Goal: Check status: Check status

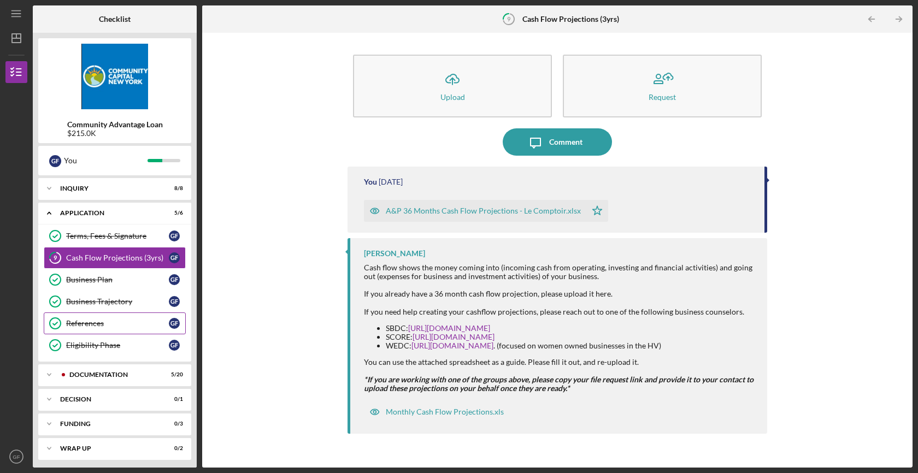
scroll to position [3, 0]
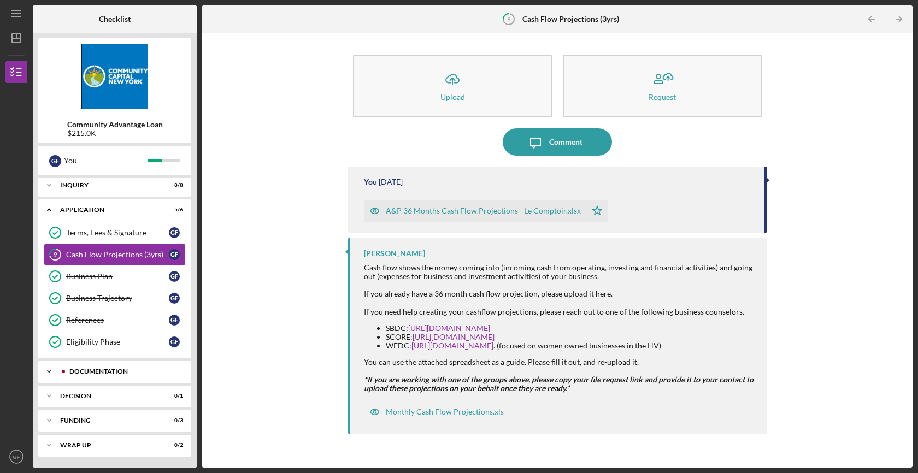
click at [102, 378] on div "Icon/Expander Documentation 5 / 20" at bounding box center [114, 372] width 153 height 22
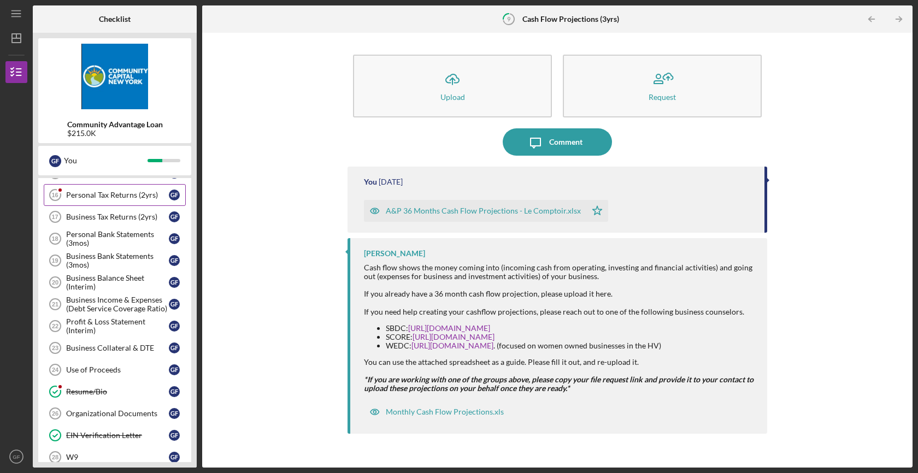
scroll to position [269, 0]
click at [109, 397] on link "Resume/Bio Resume/Bio G F" at bounding box center [115, 391] width 142 height 22
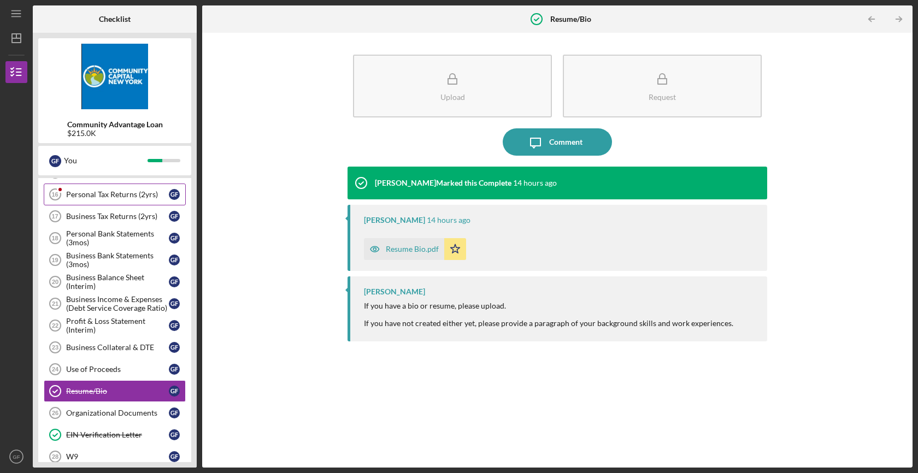
click at [94, 204] on link "Personal Tax Returns (2yrs) 16 Personal Tax Returns (2yrs) G F" at bounding box center [115, 195] width 142 height 22
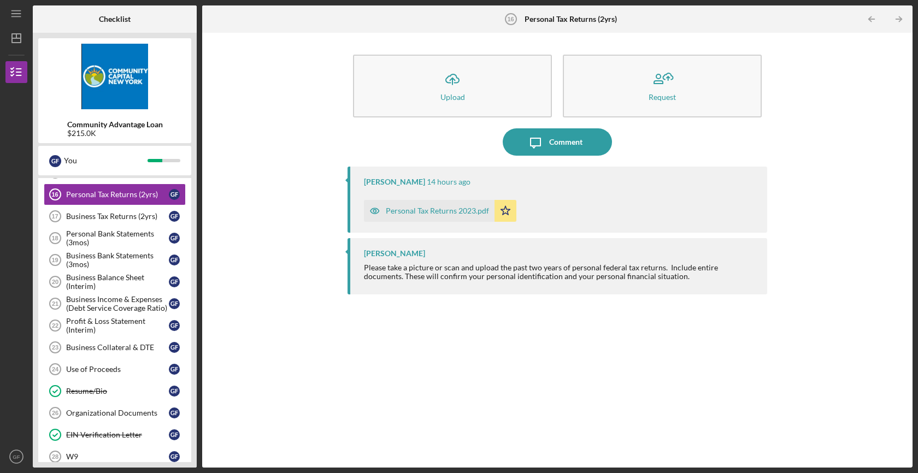
click at [285, 276] on div "Icon/Upload Upload Request Icon/Message Comment Lisbel Rosario 14 hours ago Per…" at bounding box center [558, 250] width 700 height 424
click at [452, 210] on div "Personal Tax Returns 2023.pdf" at bounding box center [437, 211] width 103 height 9
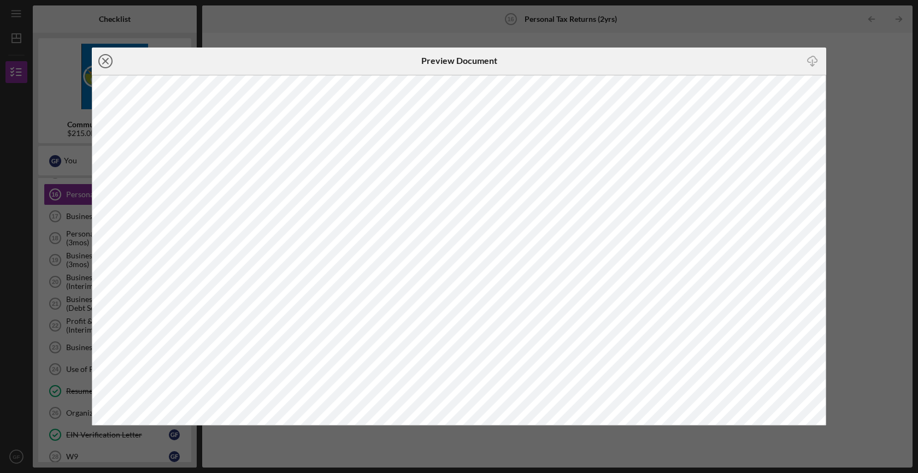
click at [105, 64] on icon "Icon/Close" at bounding box center [105, 61] width 27 height 27
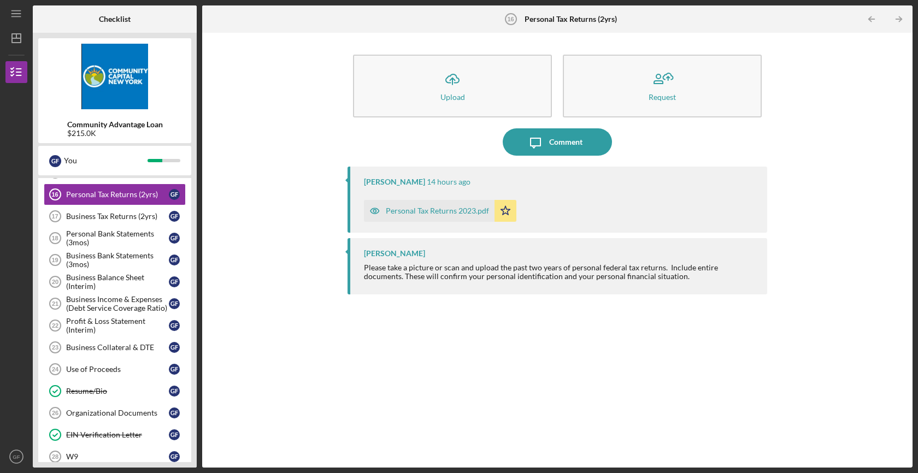
click at [266, 294] on div "Icon/Upload Upload Request Icon/Message Comment Lisbel Rosario 14 hours ago Per…" at bounding box center [558, 250] width 700 height 424
click at [264, 294] on div "Icon/Upload Upload Request Icon/Message Comment Lisbel Rosario 14 hours ago Per…" at bounding box center [558, 250] width 700 height 424
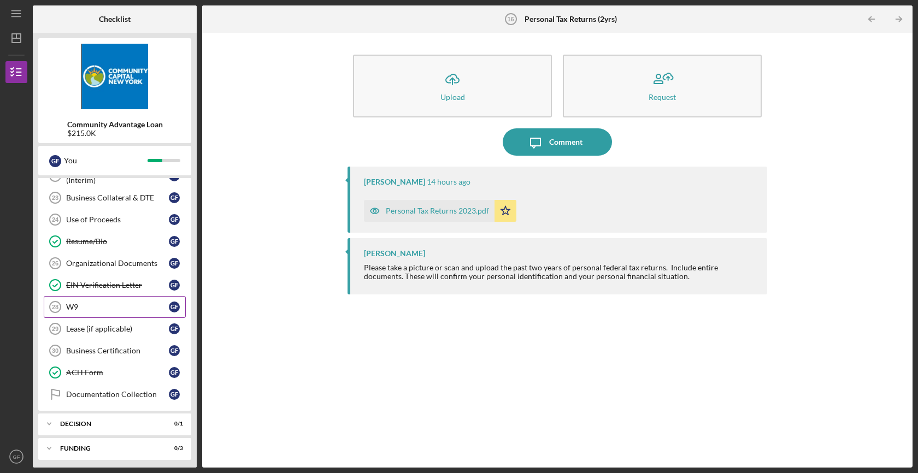
scroll to position [424, 0]
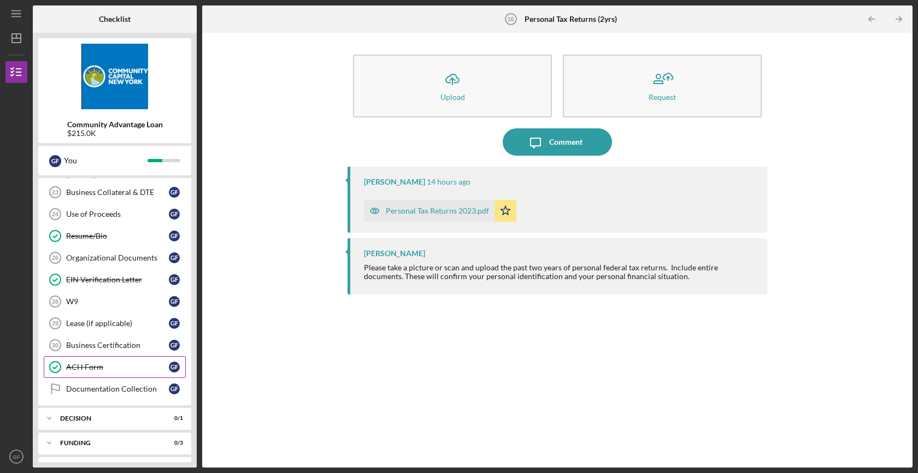
click at [103, 370] on div "ACH Form" at bounding box center [117, 367] width 103 height 9
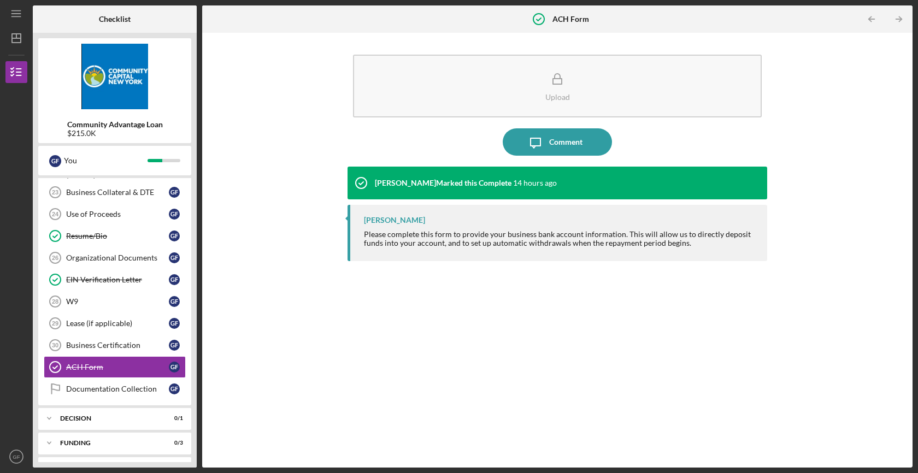
click at [367, 302] on div "Lisbel Rosario Marked this Complete 14 hours ago Lisbel Rosario Please complete…" at bounding box center [558, 309] width 420 height 285
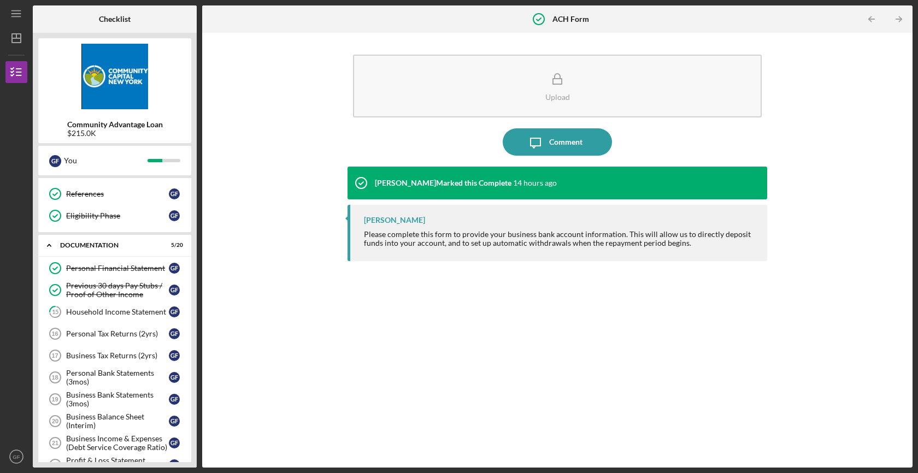
scroll to position [95, 0]
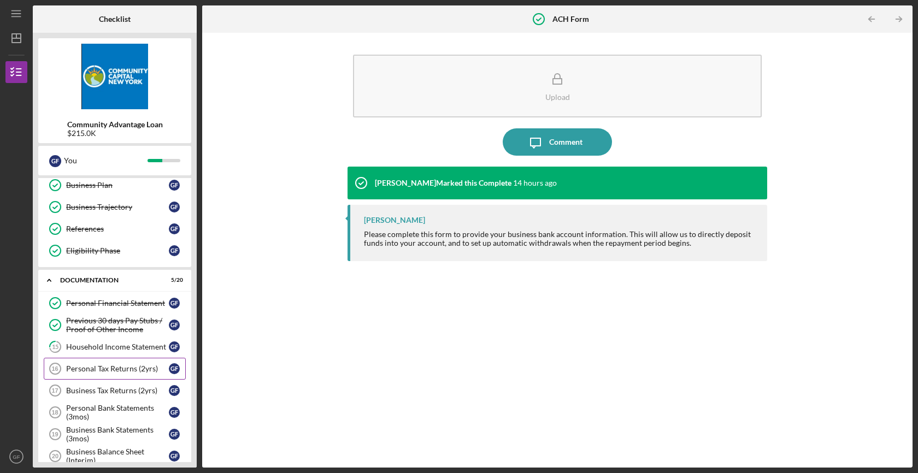
click at [113, 373] on link "Personal Tax Returns (2yrs) 16 Personal Tax Returns (2yrs) G F" at bounding box center [115, 369] width 142 height 22
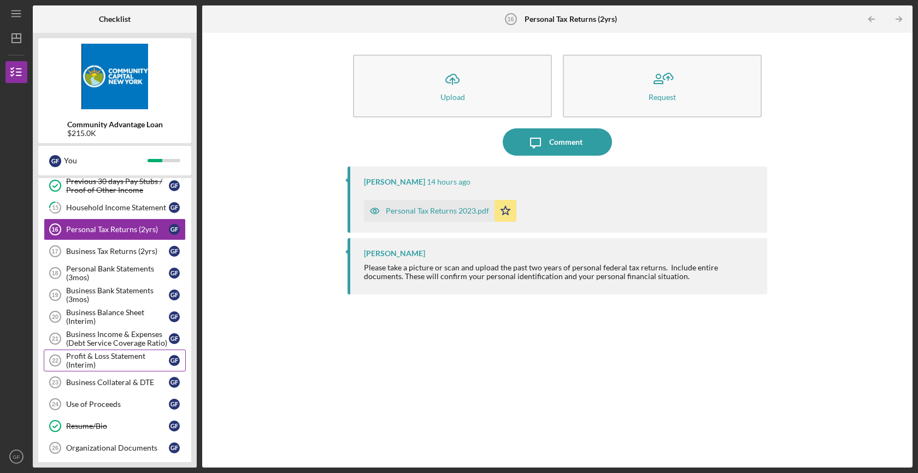
scroll to position [235, 0]
click at [138, 386] on link "Business Collateral & DTE 23 Business Collateral & DTE G F" at bounding box center [115, 382] width 142 height 22
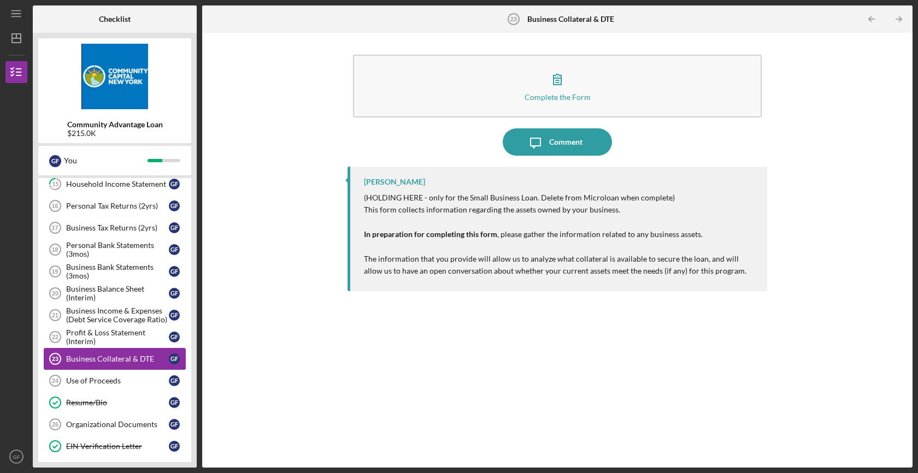
scroll to position [260, 0]
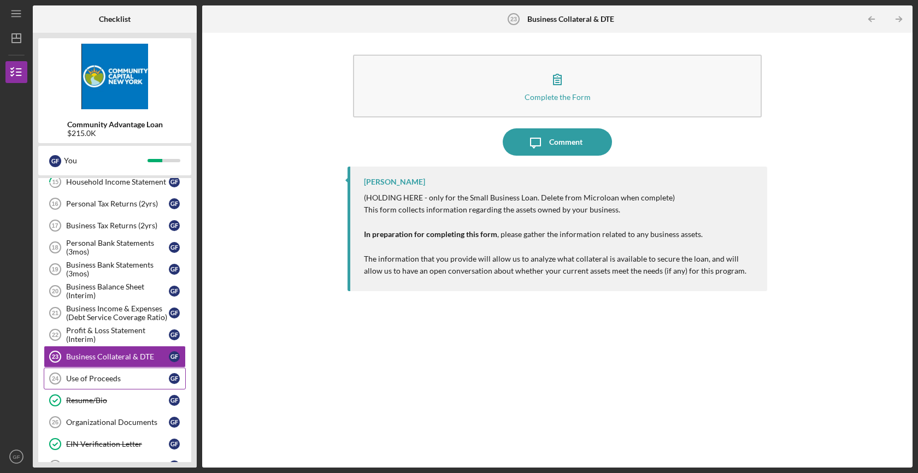
click at [135, 376] on div "Use of Proceeds" at bounding box center [117, 378] width 103 height 9
